Goal: Navigation & Orientation: Find specific page/section

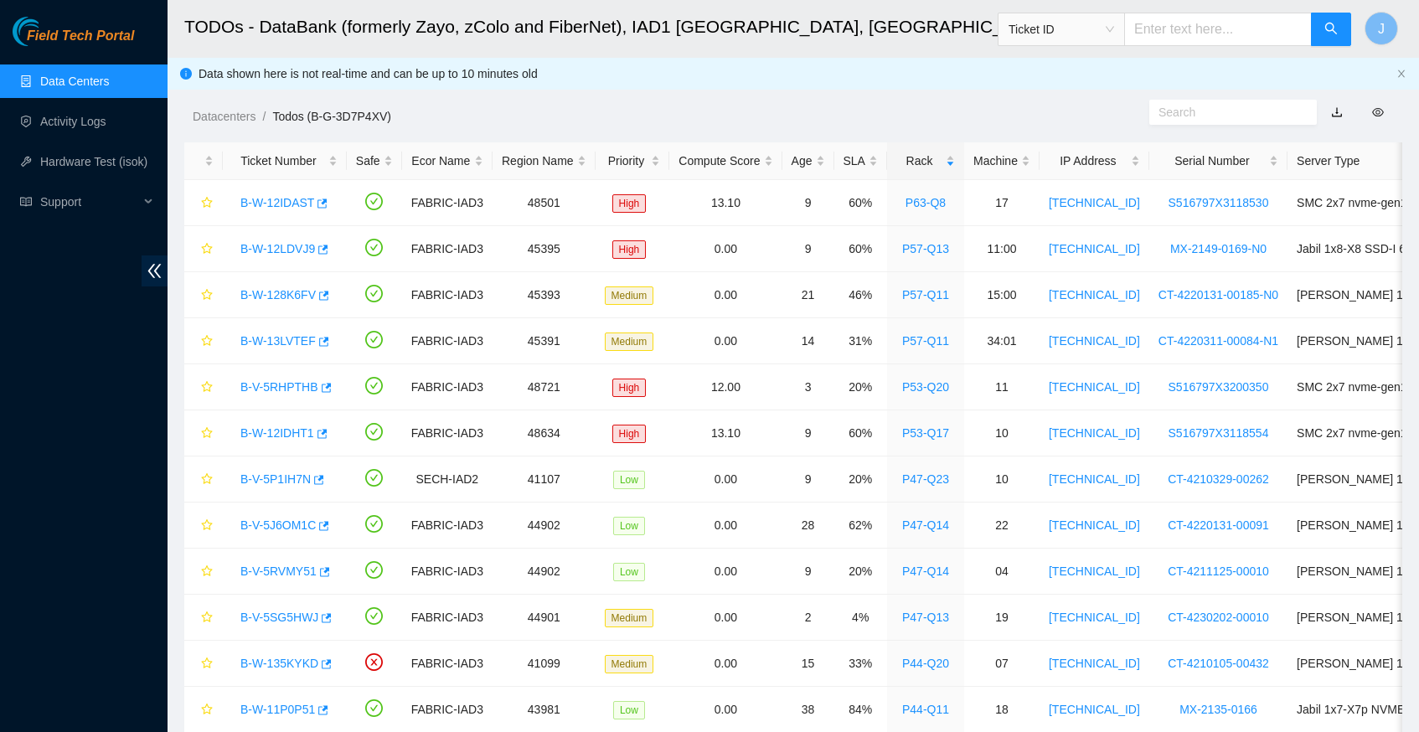
scroll to position [488, 0]
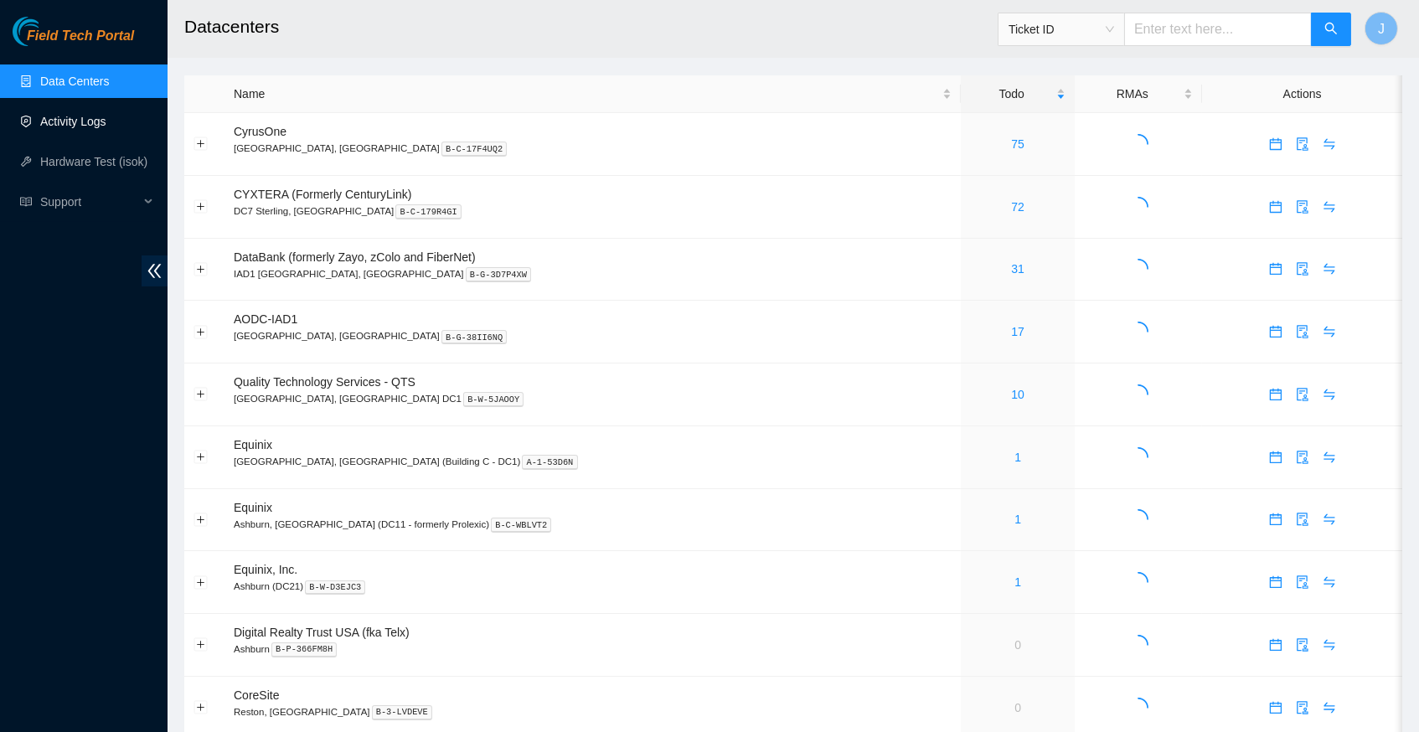
click at [90, 116] on link "Activity Logs" at bounding box center [73, 121] width 66 height 13
